Goal: Find specific page/section: Find specific page/section

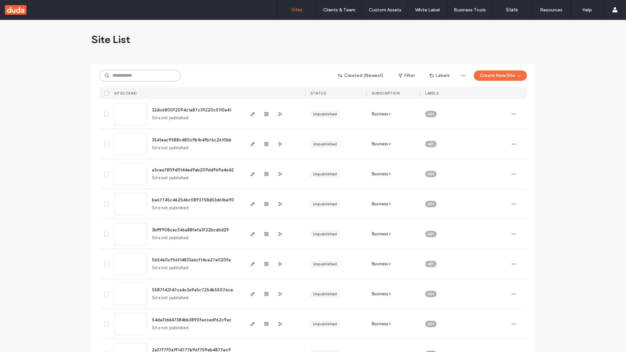
click at [140, 76] on input at bounding box center [140, 76] width 82 height 12
type input "**********"
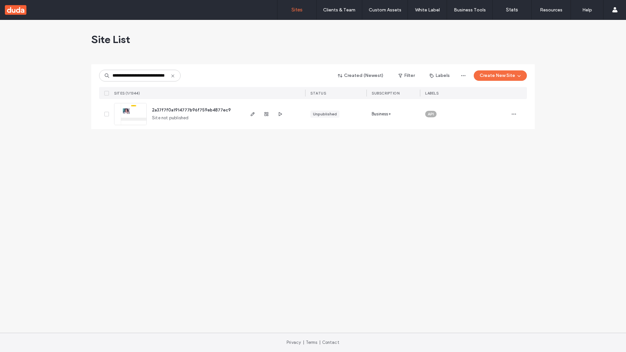
click at [192, 110] on span "2a37f7f0a1914777b96f759eb4877ec9" at bounding box center [191, 110] width 79 height 5
